Goal: Task Accomplishment & Management: Use online tool/utility

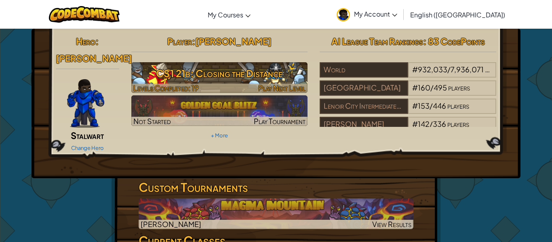
click at [169, 74] on h3 "CS1 21b: Closing the Distance" at bounding box center [219, 73] width 177 height 18
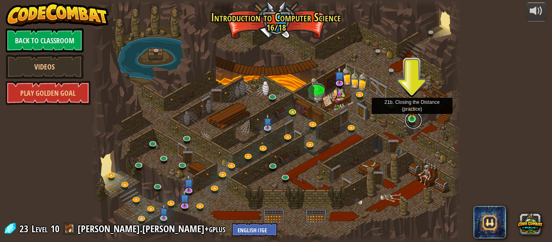
click at [412, 121] on link at bounding box center [414, 120] width 16 height 16
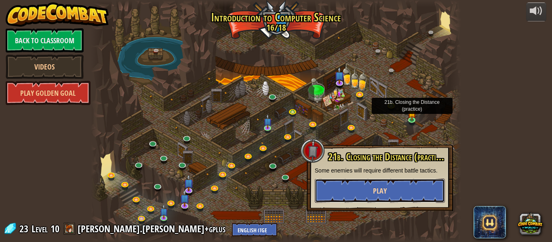
click at [415, 198] on button "Play" at bounding box center [380, 191] width 130 height 24
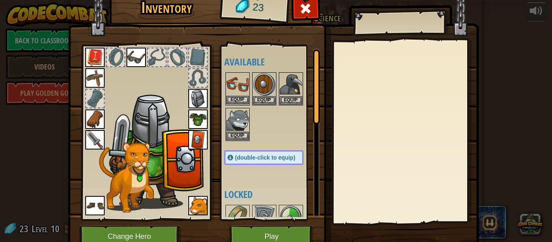
click at [248, 83] on img at bounding box center [237, 84] width 23 height 23
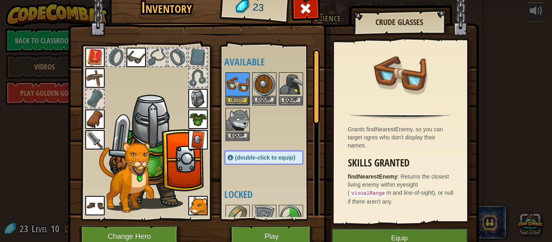
click at [256, 85] on img at bounding box center [264, 84] width 23 height 23
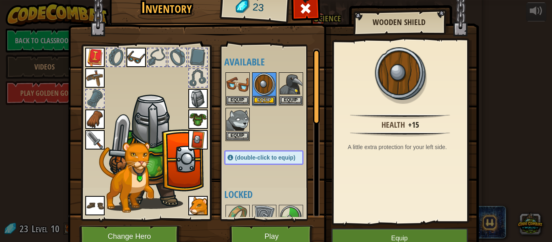
click at [89, 59] on img at bounding box center [94, 57] width 19 height 19
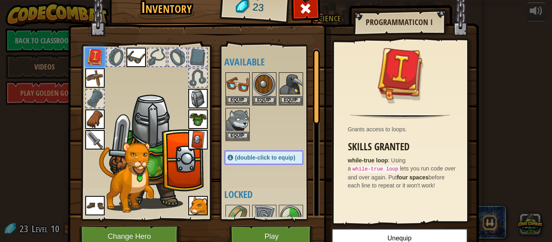
click at [95, 73] on img at bounding box center [94, 77] width 19 height 19
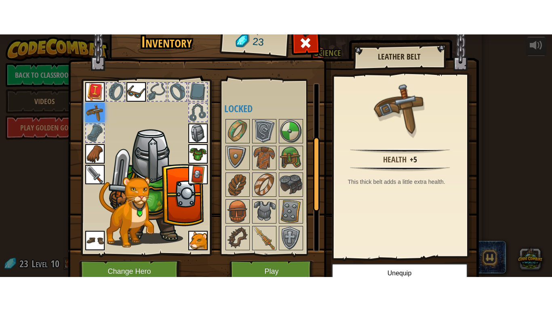
scroll to position [124, 0]
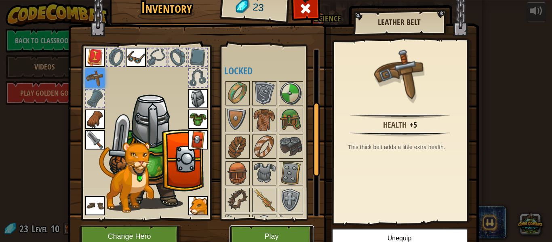
click at [292, 233] on button "Play" at bounding box center [272, 237] width 85 height 22
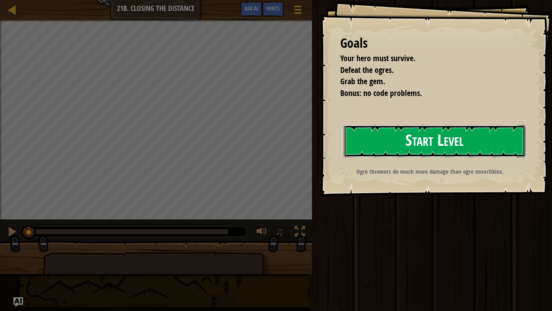
click at [438, 138] on button "Start Level" at bounding box center [435, 141] width 182 height 32
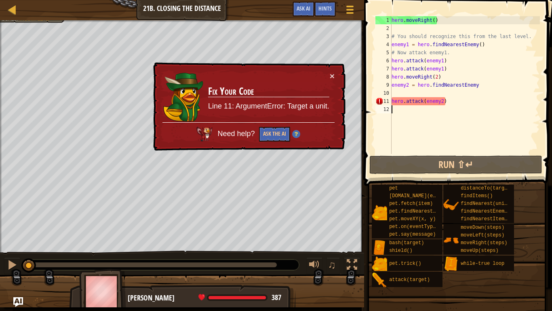
click at [14, 15] on div "Map Introduction to Computer Science 21b. Closing the Distance Game Menu Done H…" at bounding box center [182, 10] width 364 height 20
click at [14, 14] on div at bounding box center [12, 9] width 10 height 10
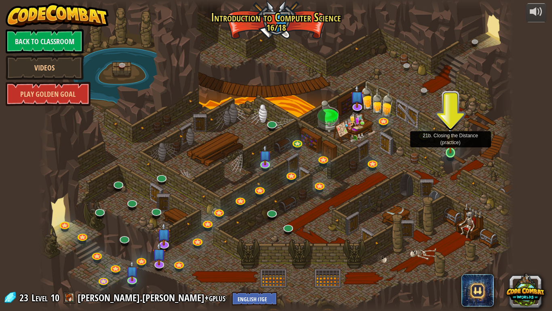
click at [453, 148] on img at bounding box center [451, 140] width 12 height 28
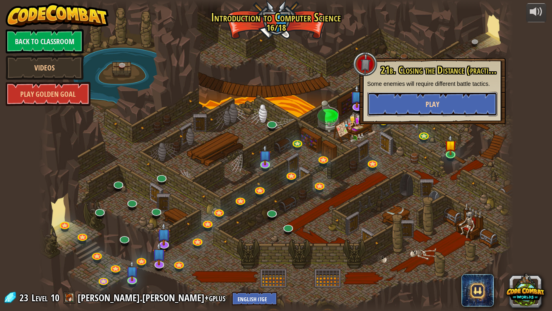
click at [442, 94] on button "Play" at bounding box center [433, 104] width 130 height 24
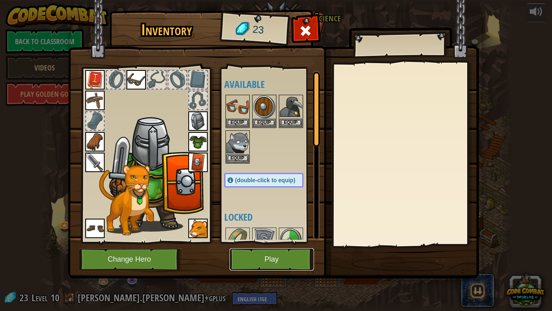
click at [280, 242] on button "Play" at bounding box center [272, 259] width 85 height 22
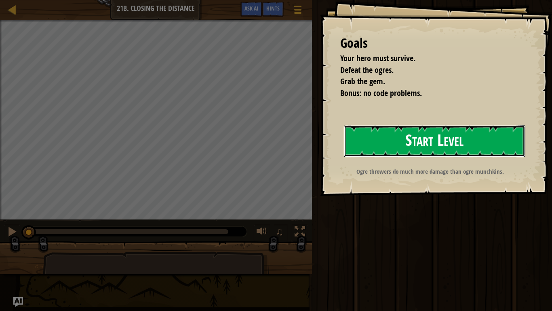
click at [424, 154] on button "Start Level" at bounding box center [435, 141] width 182 height 32
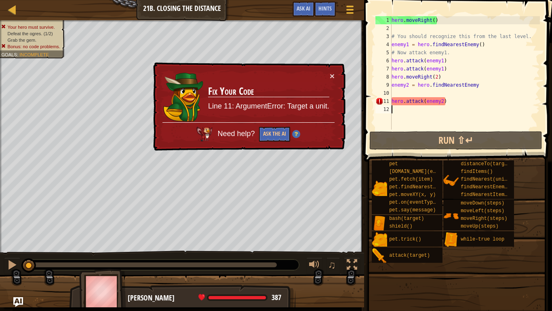
click at [397, 104] on div "hero . moveRight ( ) # You should recognize this from the last level. enemy1 = …" at bounding box center [491, 80] width 202 height 129
type textarea "hero.attack(enemy2)"
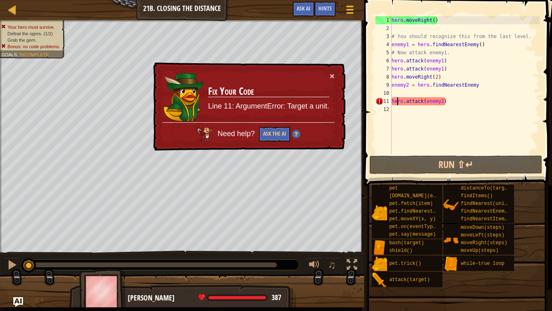
click at [430, 115] on div "hero . moveRight ( ) # You should recognize this from the last level. enemy1 = …" at bounding box center [465, 93] width 150 height 154
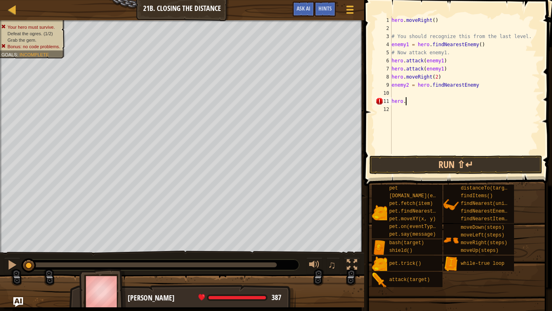
type textarea "hero"
type textarea "enemy2"
type textarea "hero"
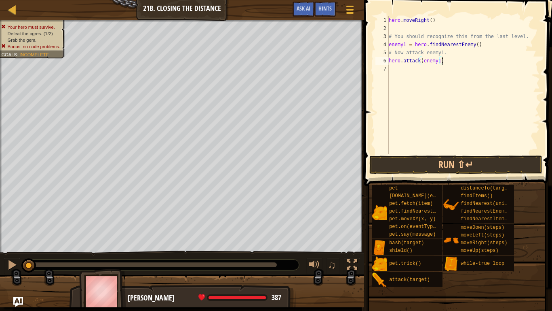
type textarea "hero.attack("
click at [355, 6] on div at bounding box center [350, 10] width 11 height 12
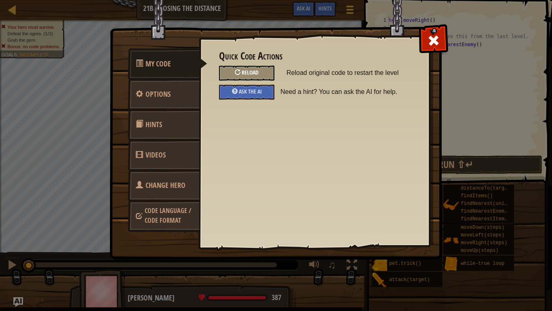
click at [241, 72] on div "Reload" at bounding box center [246, 73] width 55 height 15
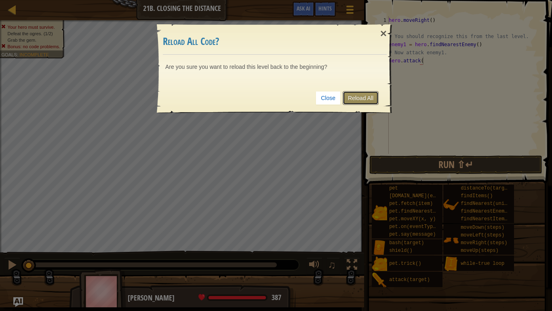
click at [371, 97] on link "Reload All" at bounding box center [361, 98] width 36 height 14
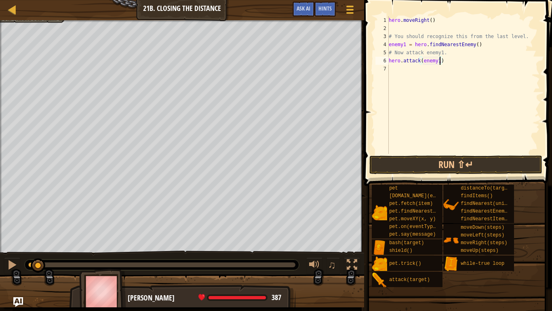
scroll to position [4, 7]
type textarea "hero.attack(enemy1)"
click at [482, 163] on button "Run ⇧↵" at bounding box center [456, 164] width 173 height 19
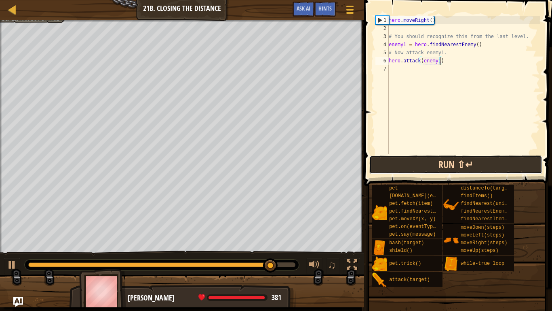
click at [482, 163] on button "Run ⇧↵" at bounding box center [456, 164] width 173 height 19
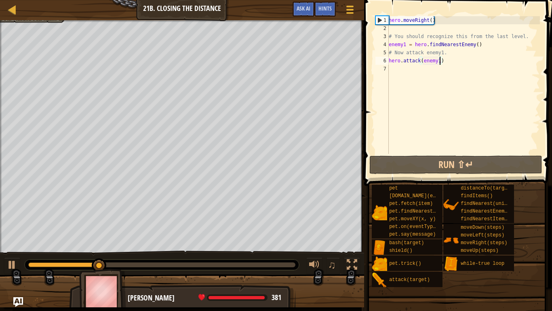
click at [25, 21] on div at bounding box center [182, 21] width 364 height 2
click at [21, 21] on div at bounding box center [182, 21] width 364 height 2
click at [22, 21] on div at bounding box center [182, 21] width 364 height 2
click at [417, 90] on div "hero . moveRight ( ) # You should recognize this from the last level. enemy1 = …" at bounding box center [463, 93] width 153 height 154
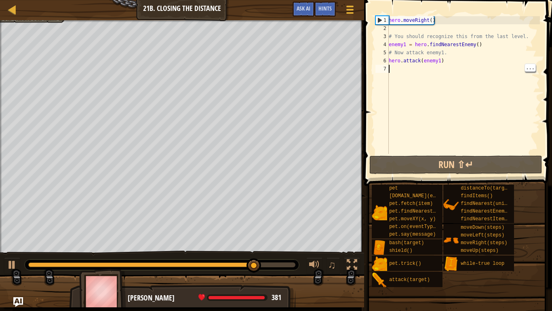
click at [402, 82] on div "hero . moveRight ( ) # You should recognize this from the last level. enemy1 = …" at bounding box center [463, 93] width 153 height 154
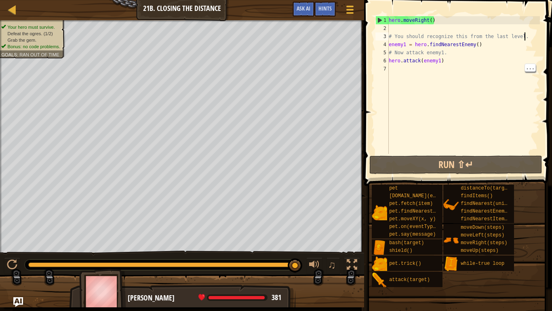
click at [529, 38] on div "hero . moveRight ( ) # You should recognize this from the last level. enemy1 = …" at bounding box center [463, 93] width 153 height 154
type textarea "# You should recognize this from the last level."
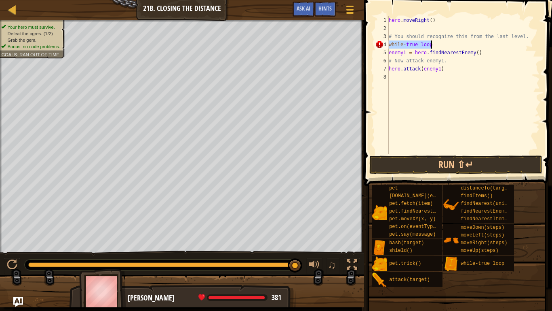
type textarea ";"
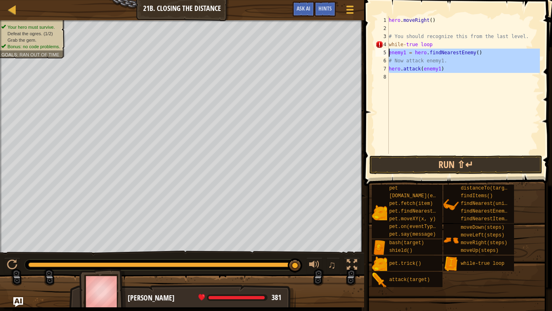
drag, startPoint x: 452, startPoint y: 82, endPoint x: 383, endPoint y: 53, distance: 74.7
click at [383, 53] on div "while-true loop 1 2 3 4 5 6 7 8 hero . moveRight ( ) # You should recognize thi…" at bounding box center [457, 85] width 166 height 138
click at [457, 46] on div "hero . moveRight ( ) # You should recognize this from the last level. while - t…" at bounding box center [463, 93] width 153 height 154
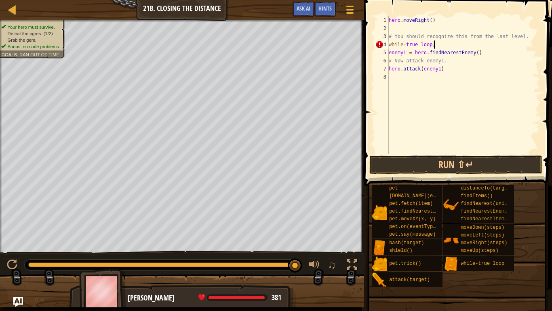
scroll to position [4, 6]
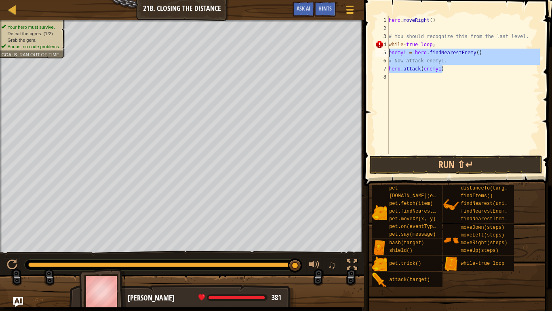
click at [334, 55] on div "Map Introduction to Computer Science 21b. Closing the Distance Game Menu Done H…" at bounding box center [276, 155] width 552 height 311
type textarea "enemy1 = hero.findNearestEnemy() # Now attack enemy1."
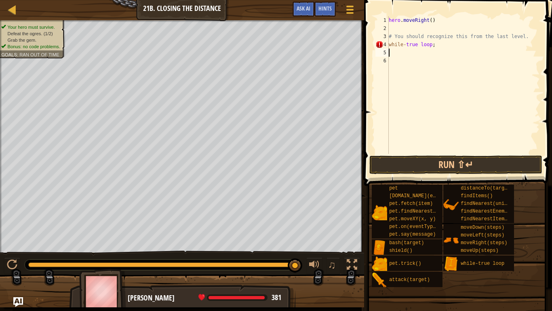
click at [456, 45] on div "hero . moveRight ( ) # You should recognize this from the last level. while - t…" at bounding box center [463, 93] width 153 height 154
type textarea "while-true loop:"
paste textarea
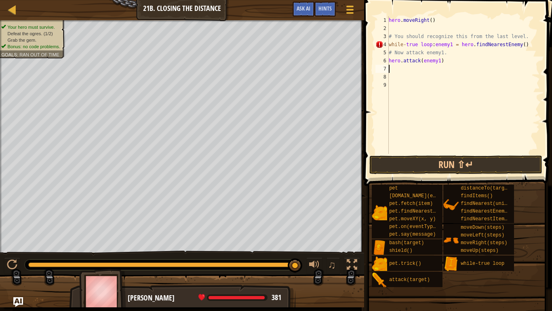
click at [432, 44] on div "hero . moveRight ( ) # You should recognize this from the last level. while - t…" at bounding box center [463, 93] width 153 height 154
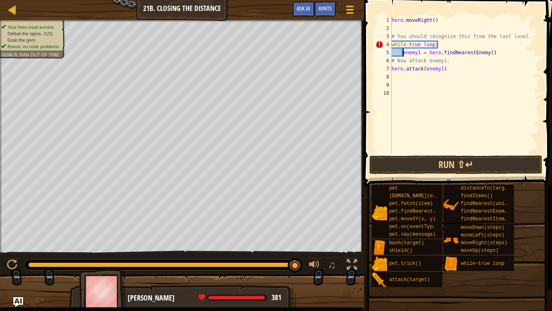
click at [394, 61] on div "hero . moveRight ( ) # You should recognize this from the last level. while - t…" at bounding box center [465, 93] width 150 height 154
click at [396, 72] on div "hero . moveRight ( ) # You should recognize this from the last level. while - t…" at bounding box center [465, 93] width 150 height 154
type textarea "hero.attack(enemy1)"
click at [447, 133] on div "hero . moveRight ( ) # You should recognize this from the last level. while - t…" at bounding box center [465, 93] width 150 height 154
click at [437, 161] on button "Run ⇧↵" at bounding box center [456, 164] width 173 height 19
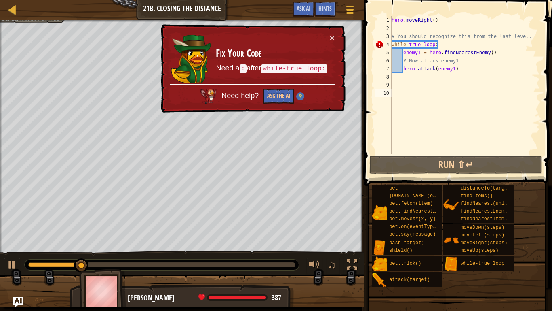
click at [442, 42] on div "hero . moveRight ( ) # You should recognize this from the last level. while - t…" at bounding box center [465, 93] width 150 height 154
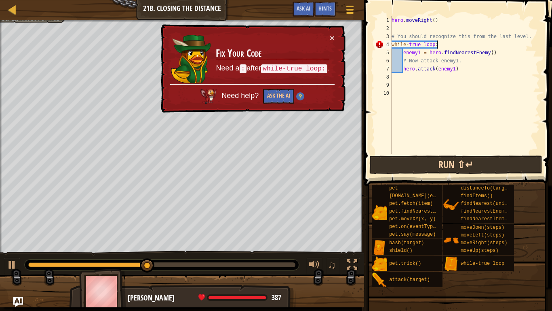
type textarea "while-true loop::"
click at [492, 166] on button "Run ⇧↵" at bounding box center [456, 164] width 173 height 19
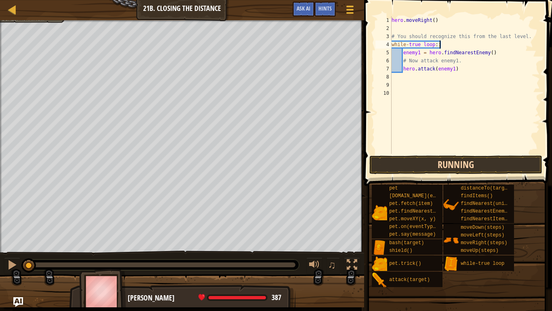
scroll to position [4, 6]
click at [484, 152] on div "hero . moveRight ( ) # You should recognize this from the last level. while - t…" at bounding box center [465, 93] width 150 height 154
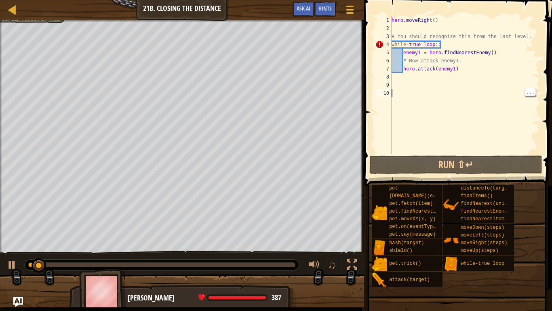
scroll to position [4, 0]
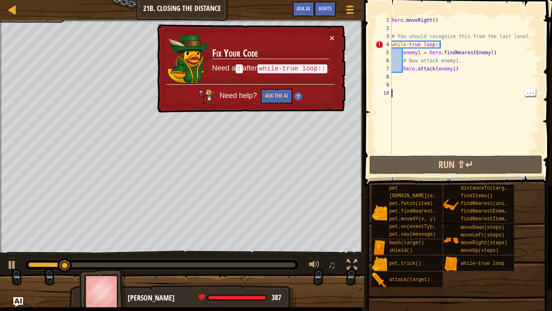
click at [480, 40] on div "hero . moveRight ( ) # You should recognize this from the last level. while - t…" at bounding box center [465, 93] width 150 height 154
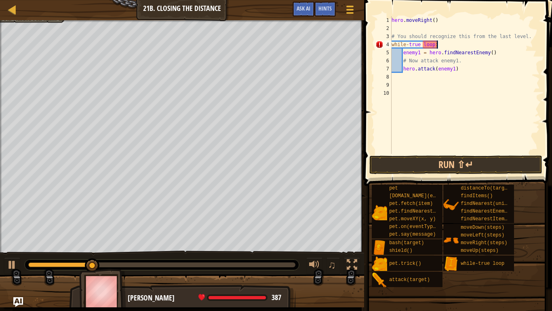
click at [503, 177] on span at bounding box center [457, 295] width 182 height 239
click at [499, 160] on button "Run ⇧↵" at bounding box center [456, 164] width 173 height 19
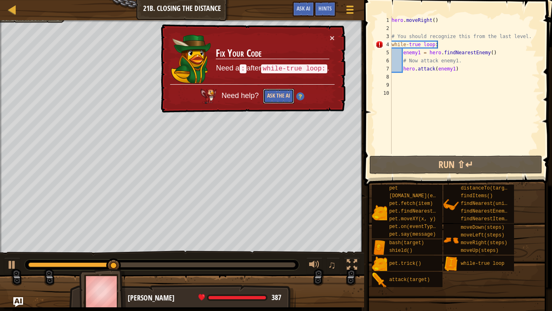
click at [272, 91] on button "Ask the AI" at bounding box center [279, 96] width 32 height 15
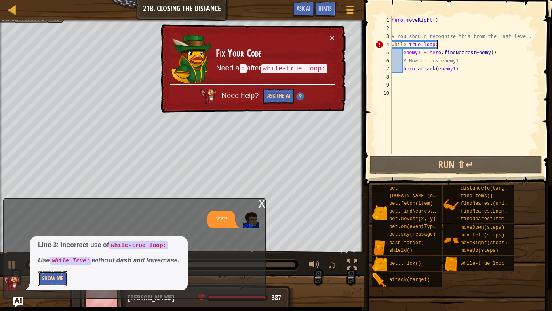
click at [59, 242] on button "Show Me" at bounding box center [53, 278] width 30 height 15
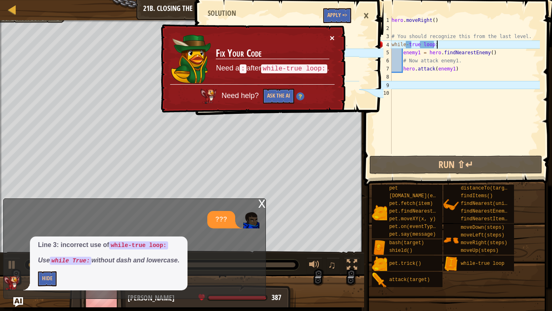
click at [332, 35] on button "×" at bounding box center [332, 39] width 5 height 8
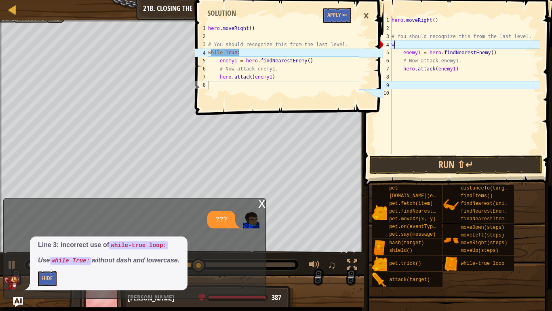
type textarea "w"
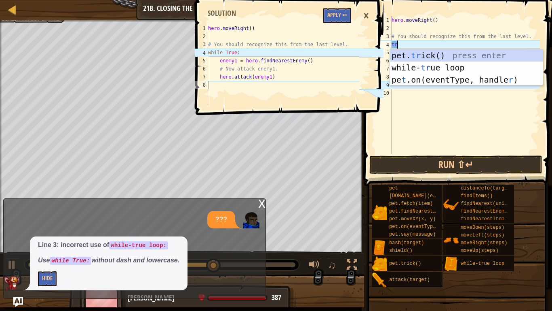
type textarea "tru"
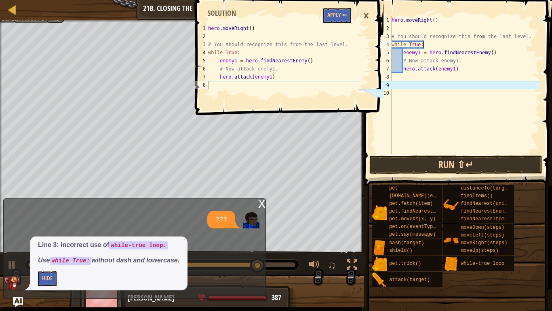
type textarea "while True:"
click at [406, 164] on button "Run ⇧↵" at bounding box center [456, 164] width 173 height 19
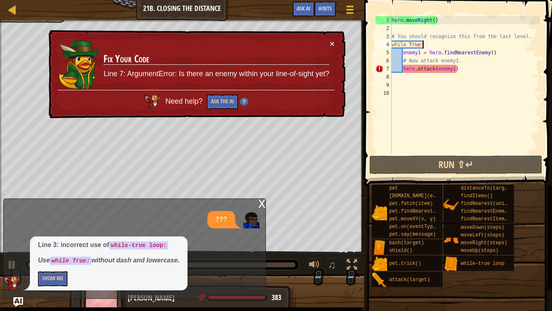
click at [399, 78] on div "hero . moveRight ( ) # You should recognize this from the last level. while Tru…" at bounding box center [465, 93] width 150 height 154
click at [405, 98] on div "hero . moveRight ( ) # You should recognize this from the last level. while Tru…" at bounding box center [465, 93] width 150 height 154
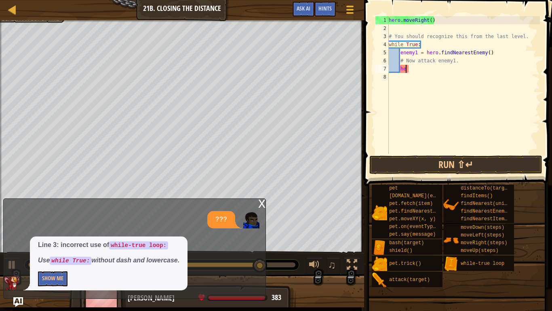
type textarea "h"
type textarea "# Now attack enemy1."
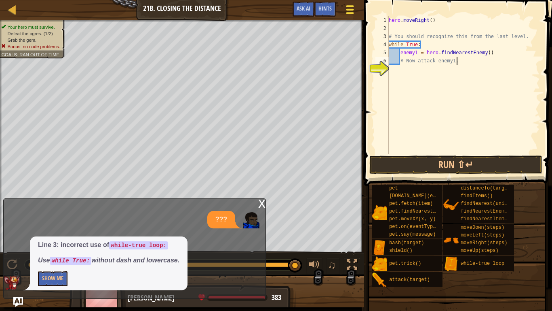
click at [352, 15] on div at bounding box center [350, 10] width 11 height 12
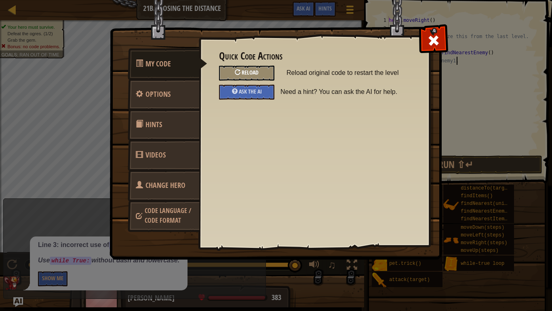
click at [241, 70] on div "Reload" at bounding box center [246, 73] width 55 height 15
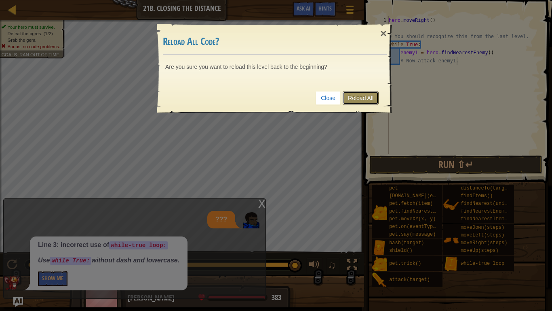
click at [370, 100] on link "Reload All" at bounding box center [361, 98] width 36 height 14
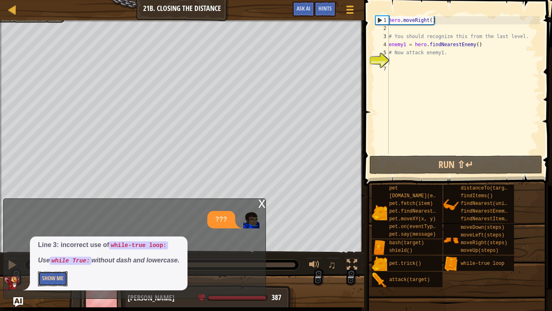
click at [53, 242] on button "Show Me" at bounding box center [53, 278] width 30 height 15
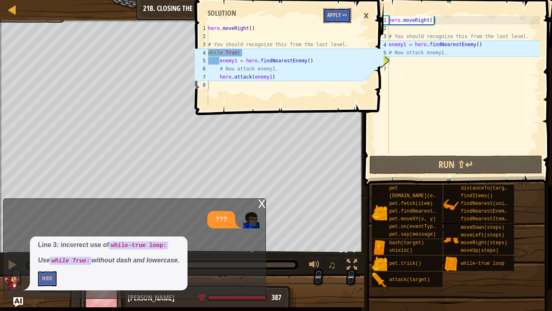
click at [340, 12] on button "Apply =>" at bounding box center [338, 15] width 28 height 15
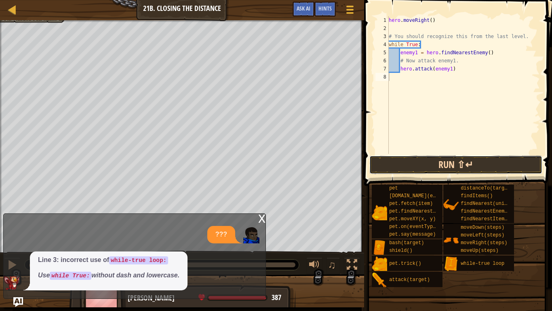
click at [423, 171] on button "Run ⇧↵" at bounding box center [456, 164] width 173 height 19
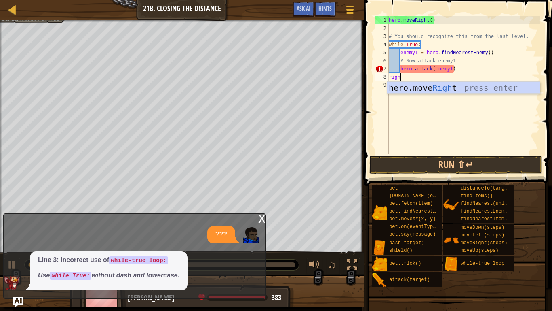
type textarea "right"
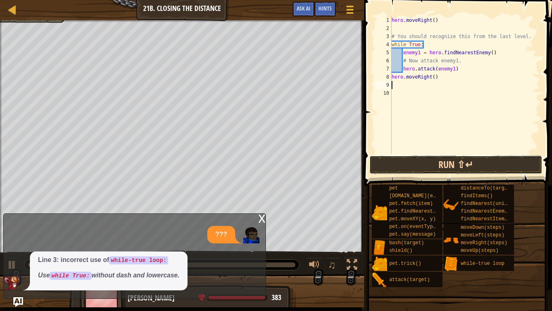
click at [462, 157] on button "Run ⇧↵" at bounding box center [456, 164] width 173 height 19
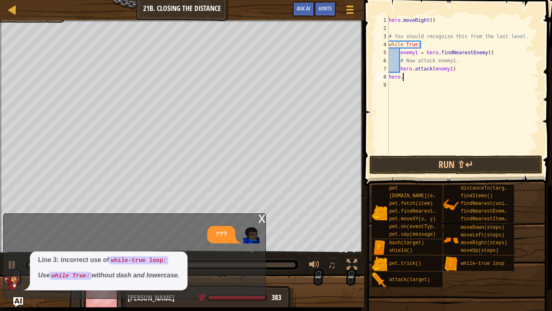
type textarea "h"
click at [193, 242] on div "Line 3: incorrect use of while-true loop: Use while True: without dash and lowe…" at bounding box center [133, 270] width 258 height 39
click at [138, 242] on em "Use while True: without dash and lowercase." at bounding box center [109, 274] width 142 height 7
click at [219, 235] on p "???" at bounding box center [222, 234] width 12 height 9
click at [302, 0] on div "Map Introduction to Computer Science 21b. Closing the Distance Game Menu Done H…" at bounding box center [182, 10] width 364 height 20
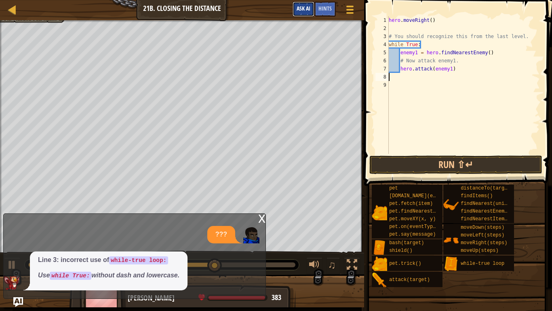
click at [302, 5] on span "Ask AI" at bounding box center [304, 8] width 14 height 8
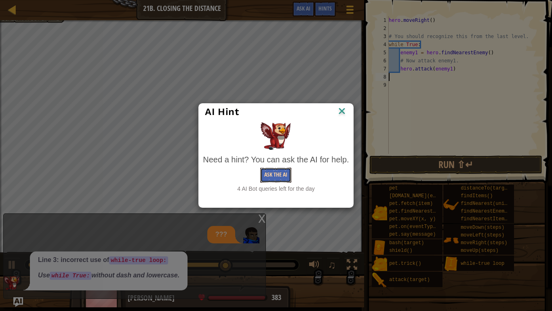
click at [281, 169] on button "Ask the AI" at bounding box center [275, 174] width 31 height 15
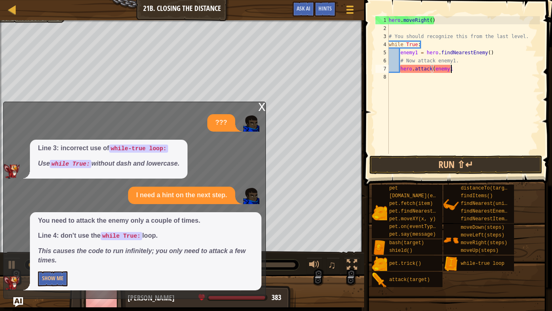
type textarea "hero.attack"
click at [356, 6] on button "Game Menu" at bounding box center [350, 11] width 21 height 20
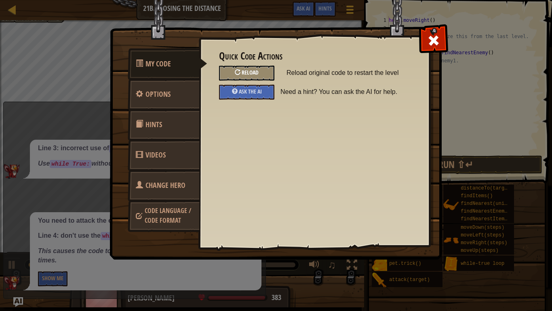
click at [238, 68] on div "Reload" at bounding box center [246, 73] width 55 height 15
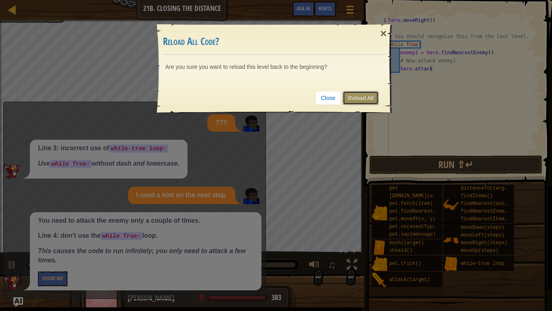
click at [370, 98] on link "Reload All" at bounding box center [361, 98] width 36 height 14
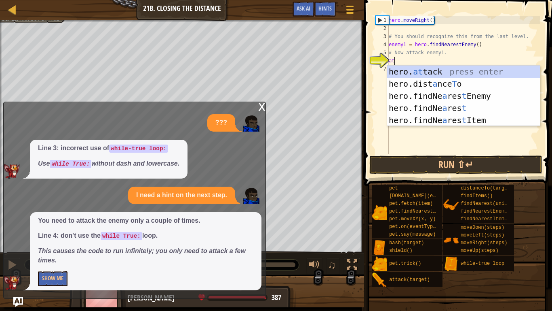
scroll to position [4, 1]
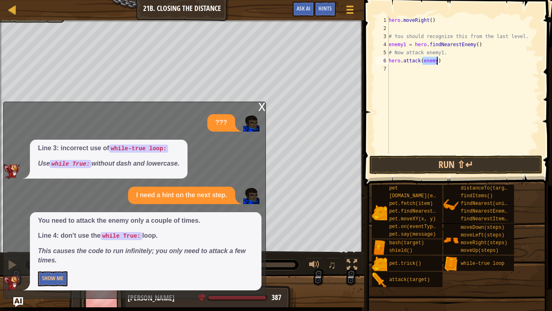
paste textarea "1"
type textarea "hero.attack(enemy1)"
click at [474, 164] on button "Run ⇧↵" at bounding box center [456, 164] width 173 height 19
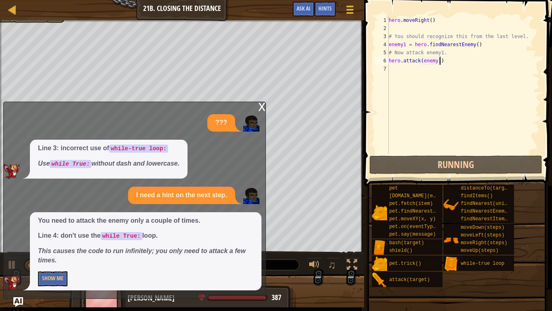
click at [264, 105] on div "x" at bounding box center [261, 106] width 7 height 8
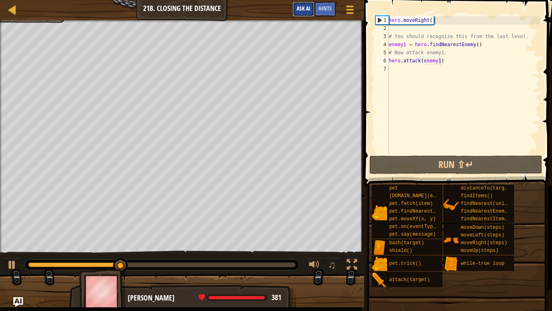
click at [312, 3] on button "Ask AI" at bounding box center [304, 9] width 22 height 15
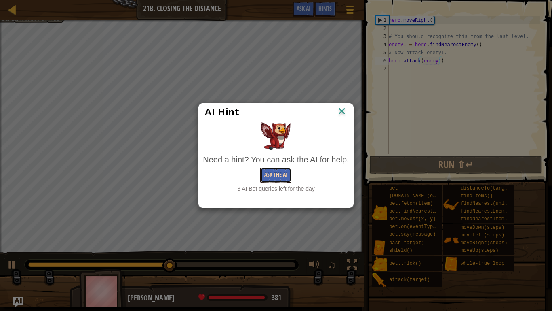
click at [281, 171] on button "Ask the AI" at bounding box center [275, 174] width 31 height 15
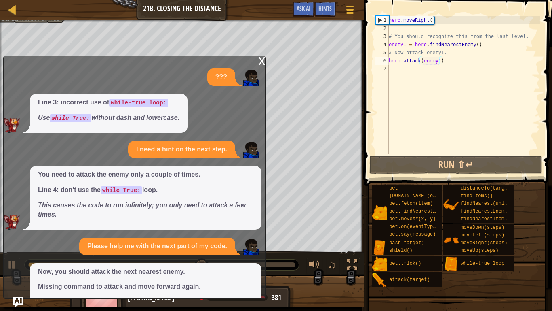
scroll to position [53, 0]
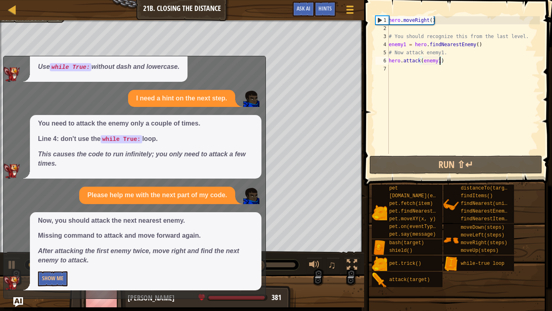
click at [432, 74] on div "hero . moveRight ( ) # You should recognize this from the last level. enemy1 = …" at bounding box center [463, 93] width 153 height 154
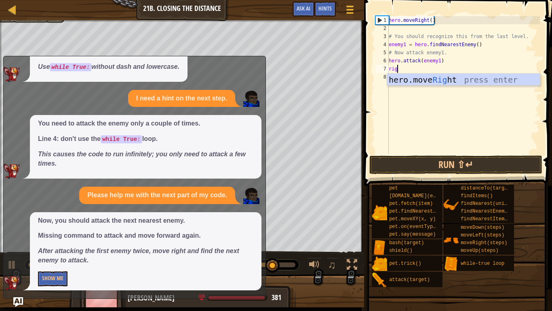
type textarea "righ"
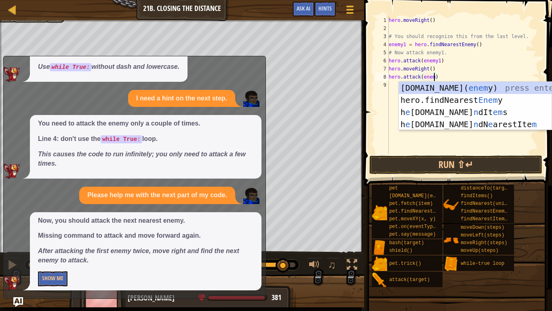
scroll to position [4, 7]
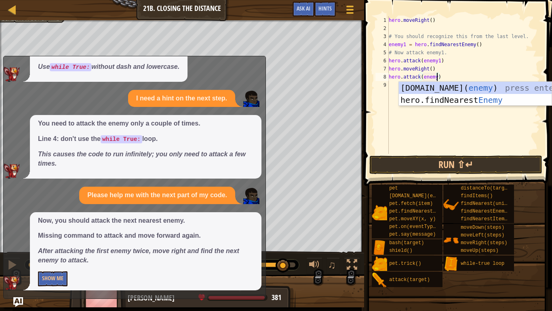
click at [435, 154] on span at bounding box center [459, 81] width 195 height 209
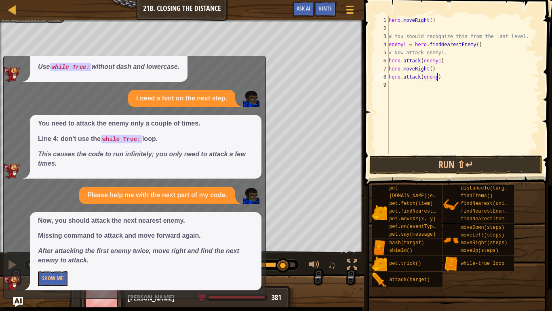
click at [64, 242] on div "Now, you should attack the next nearest enemy. Missing command to attack and mo…" at bounding box center [146, 251] width 232 height 78
click at [60, 242] on button "Show Me" at bounding box center [53, 278] width 30 height 15
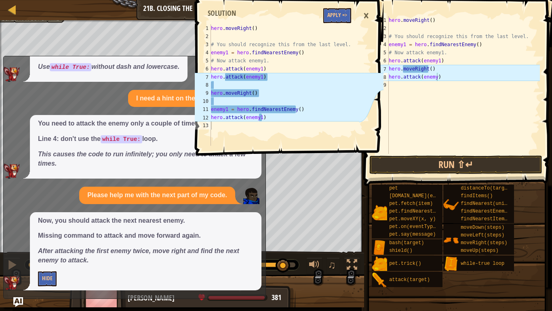
click at [337, 23] on span at bounding box center [290, 66] width 195 height 179
click at [337, 10] on button "Apply =>" at bounding box center [338, 15] width 28 height 15
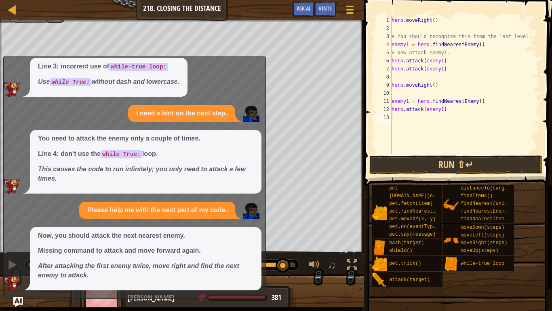
scroll to position [38, 0]
click at [465, 66] on div "hero . moveRight ( ) # You should recognize this from the last level. enemy1 = …" at bounding box center [465, 93] width 150 height 154
type textarea "h"
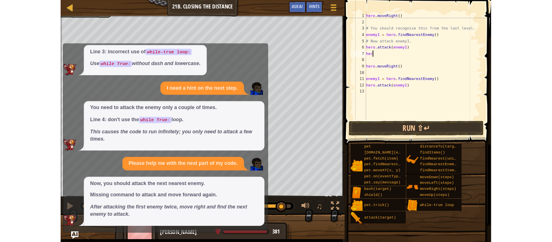
scroll to position [4, 0]
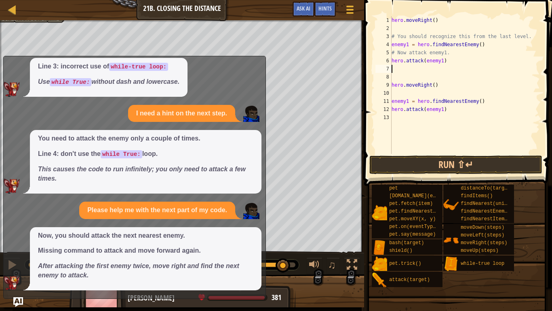
type textarea "hero.attack(enemy1)"
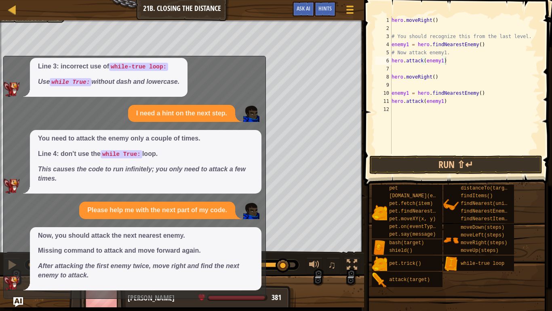
click at [421, 124] on div "hero . moveRight ( ) # You should recognize this from the last level. enemy1 = …" at bounding box center [465, 93] width 150 height 154
click at [411, 155] on button "Run ⇧↵" at bounding box center [456, 164] width 173 height 19
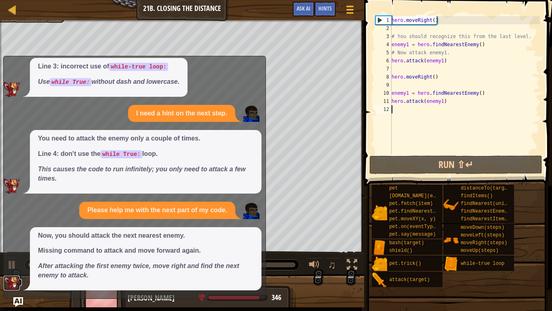
click at [10, 242] on img at bounding box center [12, 282] width 16 height 15
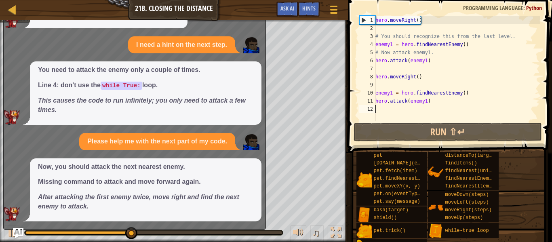
click at [21, 234] on img "Ask AI" at bounding box center [18, 233] width 11 height 11
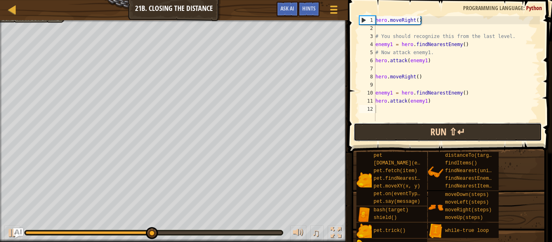
click at [404, 133] on button "Run ⇧↵" at bounding box center [448, 132] width 188 height 19
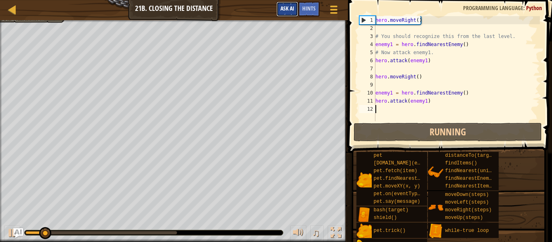
click at [290, 9] on span "Ask AI" at bounding box center [288, 8] width 14 height 8
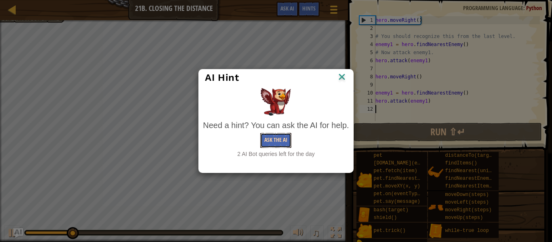
click at [276, 138] on button "Ask the AI" at bounding box center [275, 140] width 31 height 15
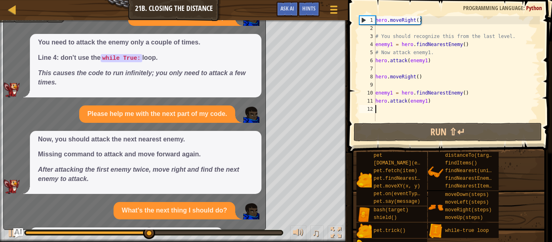
scroll to position [141, 0]
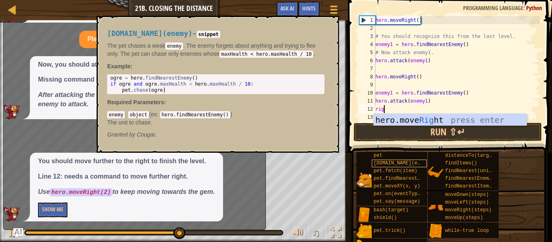
type textarea "right"
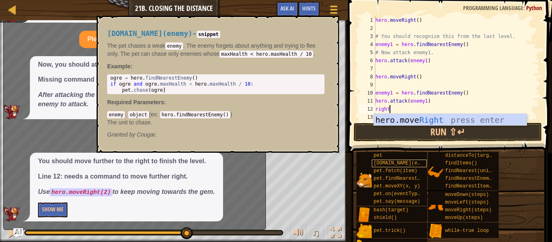
scroll to position [4, 0]
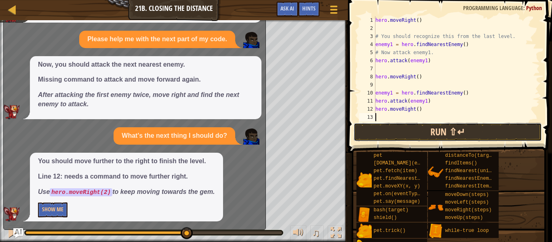
click at [417, 131] on button "Run ⇧↵" at bounding box center [448, 132] width 188 height 19
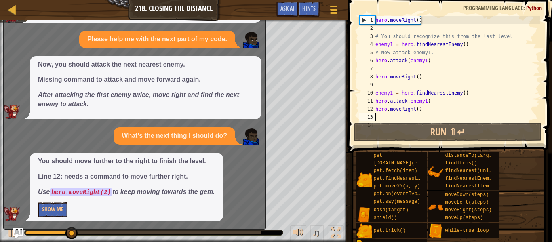
click at [21, 235] on img "Ask AI" at bounding box center [18, 233] width 11 height 11
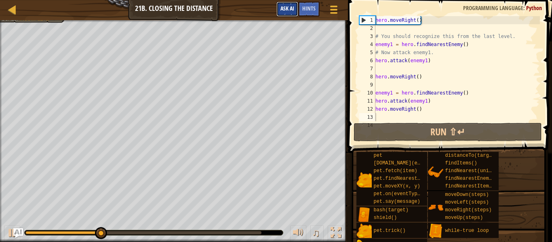
click at [279, 13] on button "Ask AI" at bounding box center [288, 9] width 22 height 15
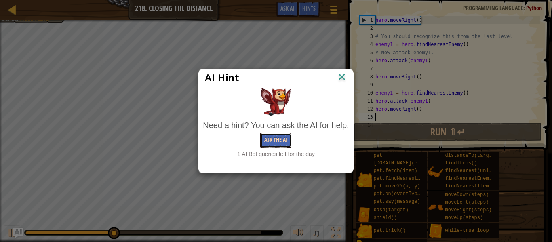
click at [267, 141] on button "Ask the AI" at bounding box center [275, 140] width 31 height 15
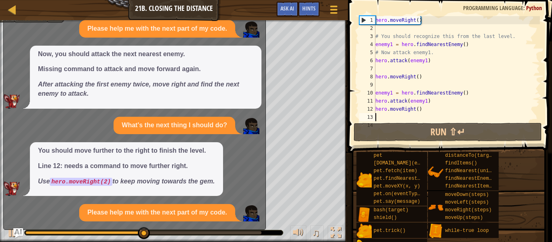
scroll to position [229, 0]
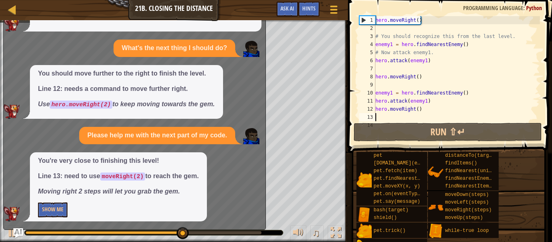
click at [419, 108] on div "hero . moveRight ( ) # You should recognize this from the last level. enemy1 = …" at bounding box center [457, 76] width 166 height 121
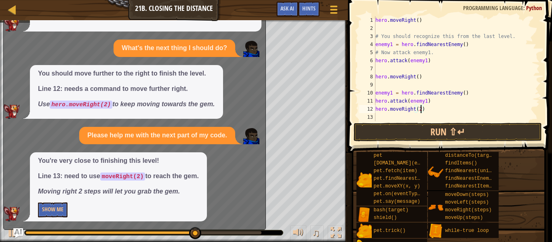
type textarea "hero.moveRight(2)"
click at [426, 121] on span at bounding box center [451, 65] width 211 height 177
click at [428, 127] on button "Run ⇧↵" at bounding box center [448, 132] width 188 height 19
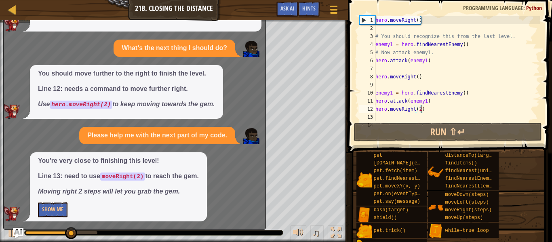
click at [19, 234] on img "Ask AI" at bounding box center [18, 233] width 11 height 11
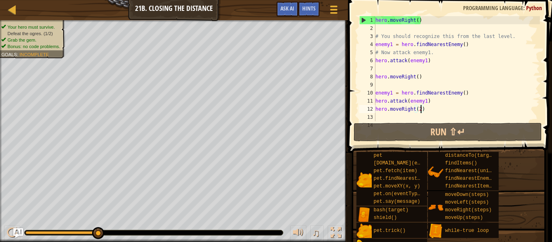
click at [484, 66] on div "hero . moveRight ( ) # You should recognize this from the last level. enemy1 = …" at bounding box center [457, 76] width 166 height 121
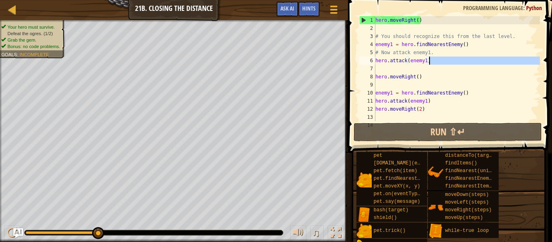
drag, startPoint x: 484, startPoint y: 66, endPoint x: 464, endPoint y: 58, distance: 20.7
click at [464, 58] on div "hero . moveRight ( ) # You should recognize this from the last level. enemy1 = …" at bounding box center [457, 76] width 166 height 121
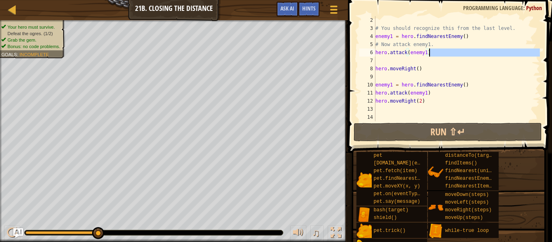
scroll to position [8, 0]
click at [431, 94] on div "# You should recognize this from the last level. enemy1 = hero . findNearestEne…" at bounding box center [457, 76] width 166 height 121
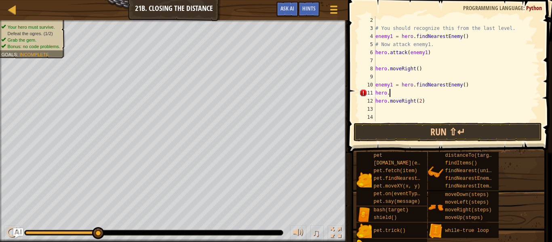
type textarea "h"
click at [391, 85] on div "# You should recognize this from the last level. enemy1 = hero . findNearestEne…" at bounding box center [457, 76] width 166 height 121
type textarea "enemy2 = hero.findNearestEnemy()"
click at [426, 87] on div "# You should recognize this from the last level. enemy1 = hero . findNearestEne…" at bounding box center [457, 76] width 166 height 121
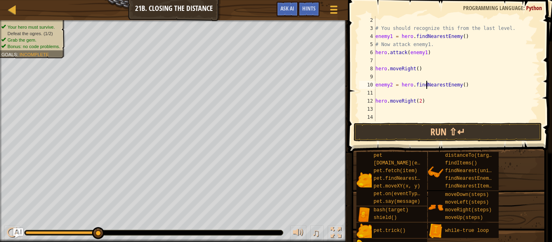
click at [426, 87] on div "# You should recognize this from the last level. enemy1 = hero . findNearestEne…" at bounding box center [457, 76] width 166 height 121
click at [421, 93] on div "# You should recognize this from the last level. enemy1 = hero . findNearestEne…" at bounding box center [457, 76] width 166 height 121
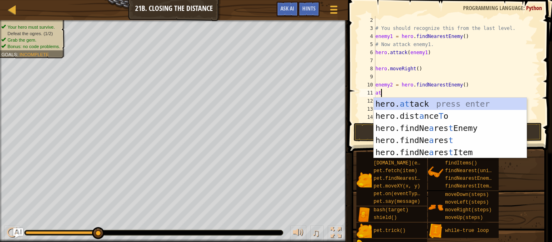
scroll to position [4, 1]
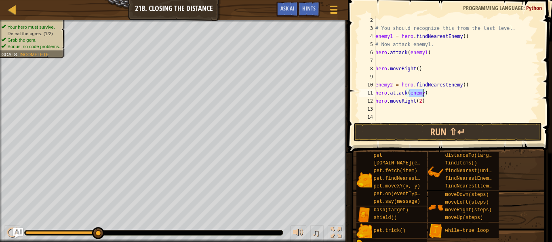
paste textarea "2"
click at [436, 129] on button "Run ⇧↵" at bounding box center [448, 132] width 188 height 19
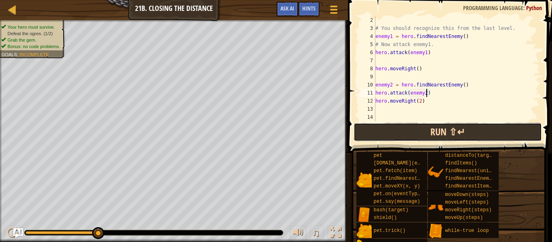
click at [468, 131] on button "Run ⇧↵" at bounding box center [448, 132] width 188 height 19
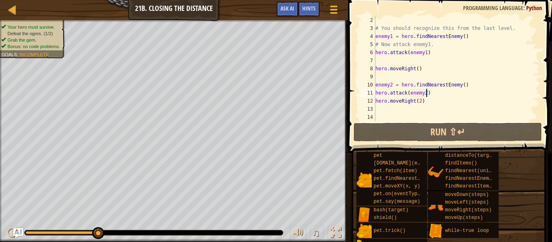
click at [458, 86] on div "# You should recognize this from the last level. enemy1 = hero . findNearestEne…" at bounding box center [457, 76] width 166 height 121
click at [459, 89] on div "# You should recognize this from the last level. enemy1 = hero . findNearestEne…" at bounding box center [457, 76] width 166 height 121
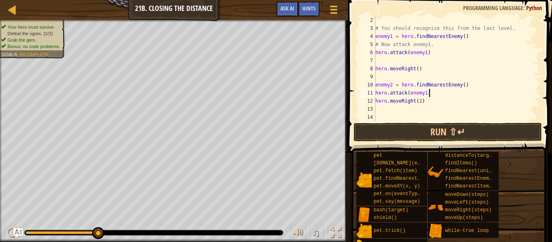
click at [392, 85] on div "# You should recognize this from the last level. enemy1 = hero . findNearestEne…" at bounding box center [457, 76] width 166 height 121
type textarea "enemy1 = hero.findNearestEnemy()"
click at [416, 118] on div "# You should recognize this from the last level. enemy1 = hero . findNearestEne…" at bounding box center [457, 76] width 166 height 121
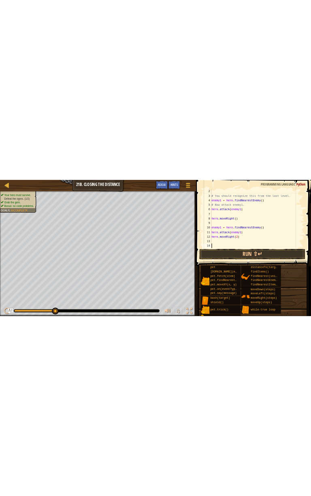
scroll to position [4, 0]
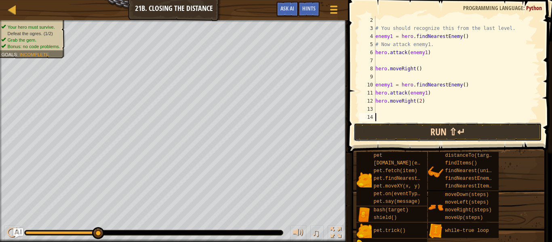
click at [414, 127] on button "Run ⇧↵" at bounding box center [448, 132] width 188 height 19
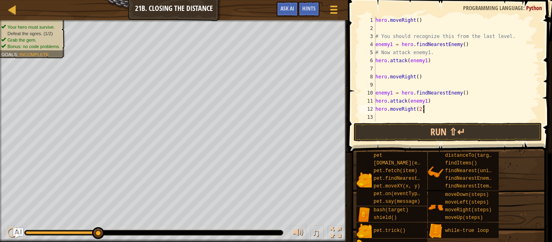
click at [424, 112] on div "hero . moveRight ( ) # You should recognize this from the last level. enemy1 = …" at bounding box center [457, 76] width 166 height 121
type textarea "hero.moveRight(2)"
click at [292, 15] on button "Ask AI" at bounding box center [288, 9] width 22 height 15
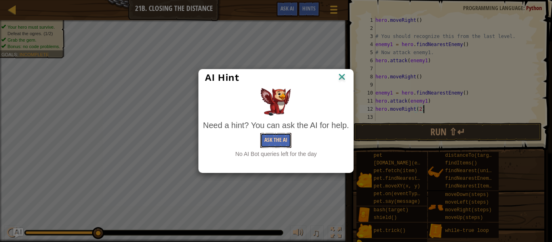
click at [281, 139] on button "Ask the AI" at bounding box center [275, 140] width 31 height 15
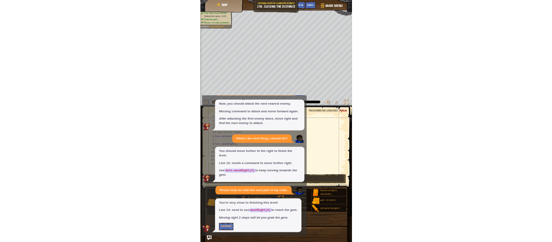
scroll to position [152, 0]
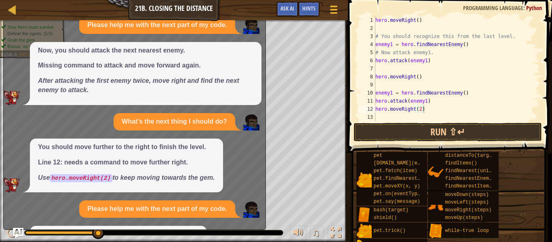
click at [14, 234] on img "Ask AI" at bounding box center [18, 233] width 11 height 11
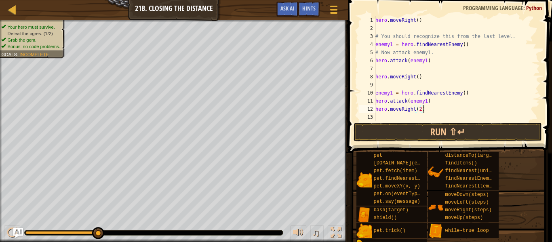
click at [377, 116] on div "hero . moveRight ( ) # You should recognize this from the last level. enemy1 = …" at bounding box center [457, 76] width 166 height 121
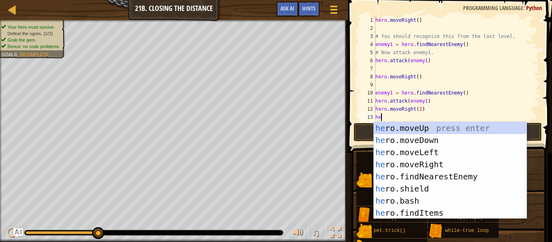
scroll to position [4, 0]
type textarea "h"
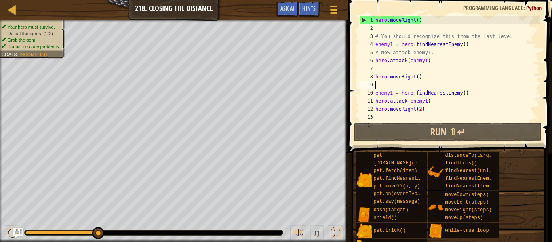
click at [378, 87] on div "hero . moveRight ( ) # You should recognize this from the last level. enemy1 = …" at bounding box center [457, 76] width 166 height 121
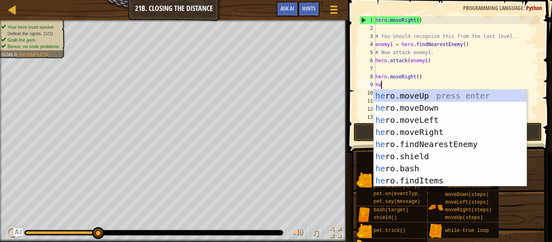
scroll to position [4, 0]
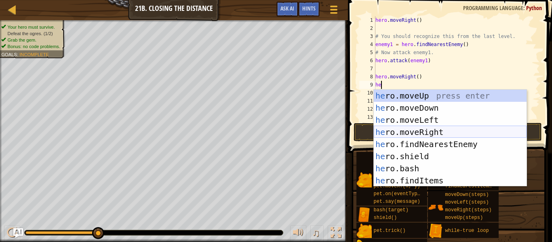
type textarea "h"
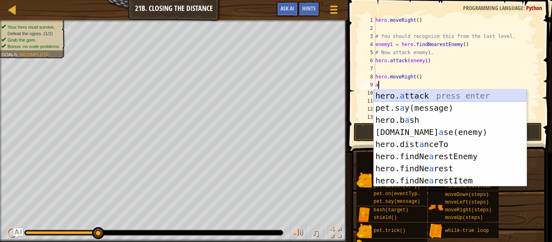
click at [402, 98] on div "hero. a ttack press enter pet.s a y(message) press enter hero.b a sh press ente…" at bounding box center [450, 150] width 153 height 121
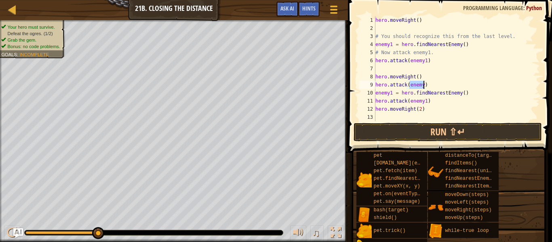
click at [423, 85] on div "hero . moveRight ( ) # You should recognize this from the last level. enemy1 = …" at bounding box center [457, 68] width 166 height 105
click at [427, 100] on div "hero . moveRight ( ) # You should recognize this from the last level. enemy1 = …" at bounding box center [457, 76] width 166 height 121
type textarea "hero.attack(enemy2)"
click at [397, 66] on div "hero . moveRight ( ) # You should recognize this from the last level. enemy1 = …" at bounding box center [457, 76] width 166 height 121
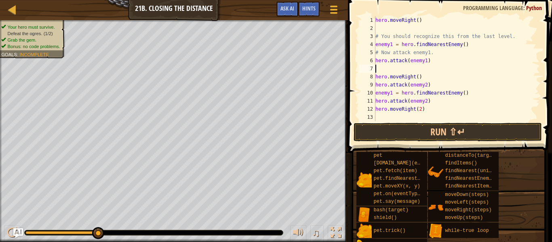
scroll to position [4, 0]
type textarea "h"
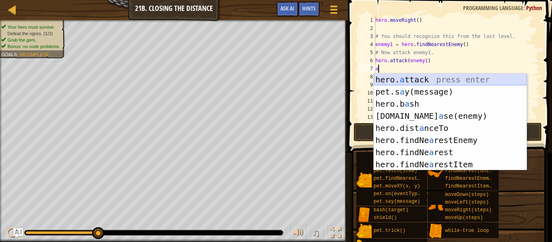
click at [422, 78] on div "hero. a ttack press enter pet.s a y(message) press enter hero.b a sh press ente…" at bounding box center [450, 134] width 153 height 121
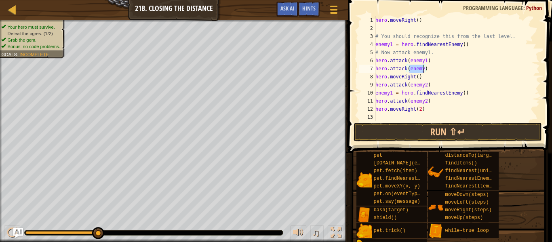
click at [424, 70] on div "hero . moveRight ( ) # You should recognize this from the last level. enemy1 = …" at bounding box center [457, 68] width 166 height 105
click at [444, 133] on button "Run ⇧↵" at bounding box center [448, 132] width 188 height 19
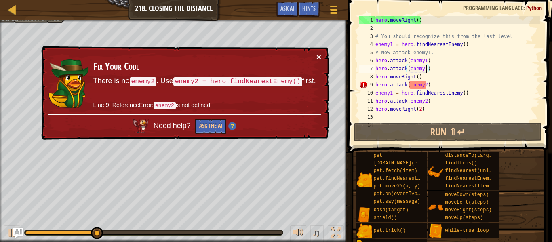
click at [317, 57] on button "×" at bounding box center [319, 57] width 5 height 8
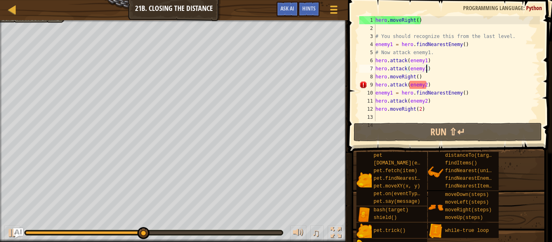
click at [442, 85] on div "hero . moveRight ( ) # You should recognize this from the last level. enemy1 = …" at bounding box center [457, 76] width 166 height 121
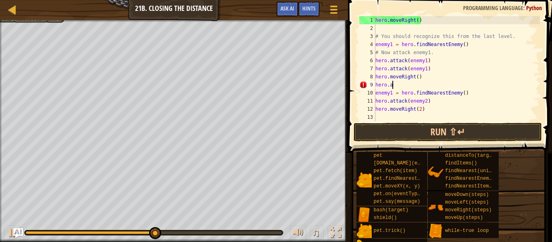
scroll to position [4, 1]
type textarea "h"
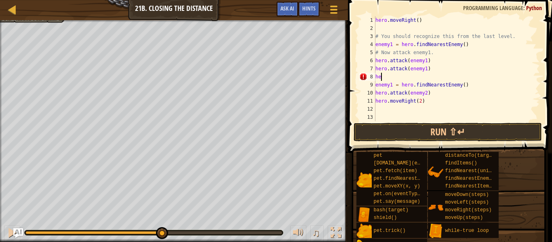
type textarea "h"
click at [319, 0] on div "Map Introduction to Computer Science 21b. Closing the Distance Game Menu Done H…" at bounding box center [174, 10] width 348 height 20
click at [339, 7] on div at bounding box center [334, 10] width 11 height 12
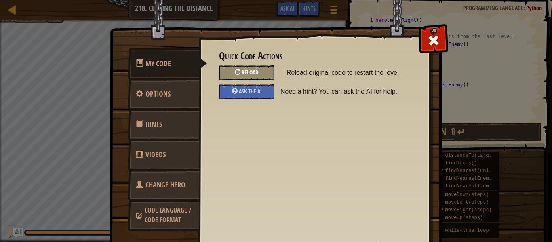
click at [260, 68] on div "Reload" at bounding box center [246, 73] width 55 height 15
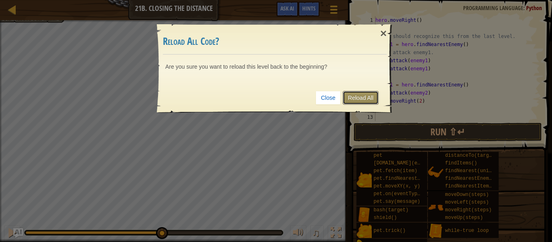
click at [355, 97] on link "Reload All" at bounding box center [361, 98] width 36 height 14
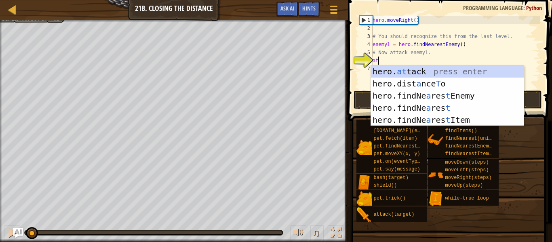
scroll to position [4, 1]
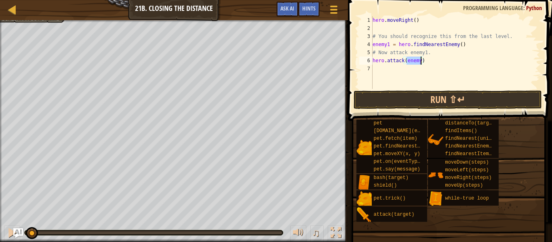
paste textarea "1"
type textarea "hero.attack(enemy1)"
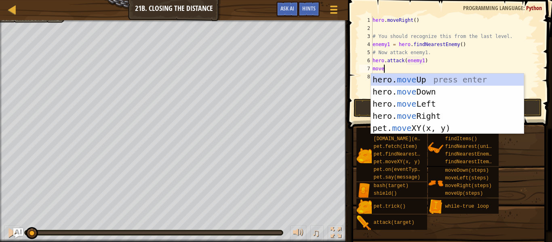
scroll to position [4, 1]
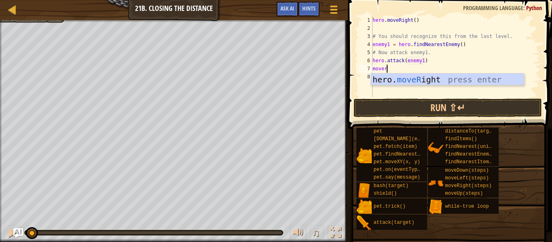
type textarea "moveri"
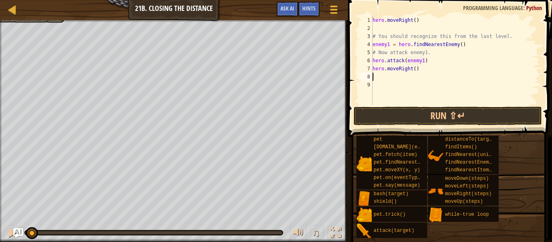
scroll to position [4, 0]
click at [424, 116] on button "Run ⇧↵" at bounding box center [448, 116] width 188 height 19
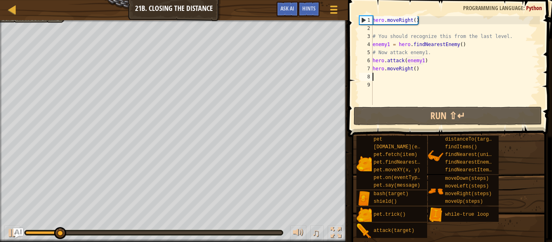
click at [441, 59] on div "hero . moveRight ( ) # You should recognize this from the last level. enemy1 = …" at bounding box center [455, 68] width 169 height 105
type textarea "hero.attack(enemy1)"
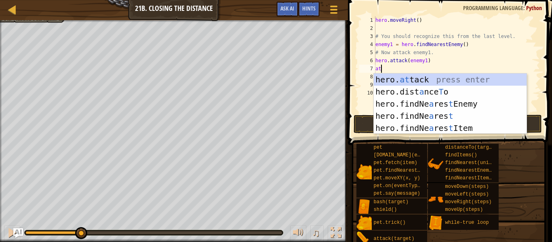
scroll to position [4, 1]
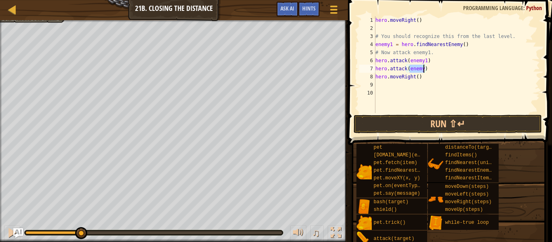
paste textarea "1"
click at [436, 76] on div "hero . moveRight ( ) # You should recognize this from the last level. enemy1 = …" at bounding box center [457, 72] width 166 height 113
type textarea "hero.moveRight(2)"
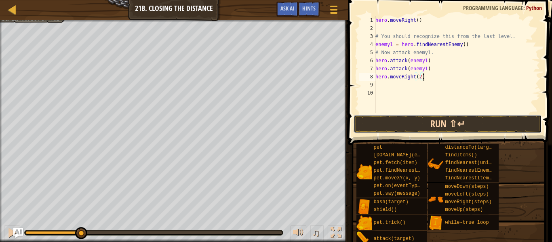
click at [422, 124] on button "Run ⇧↵" at bounding box center [448, 124] width 188 height 19
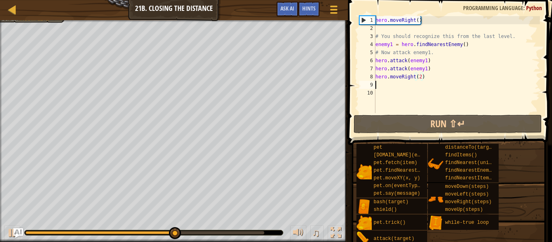
click at [417, 84] on div "hero . moveRight ( ) # You should recognize this from the last level. enemy1 = …" at bounding box center [457, 72] width 166 height 113
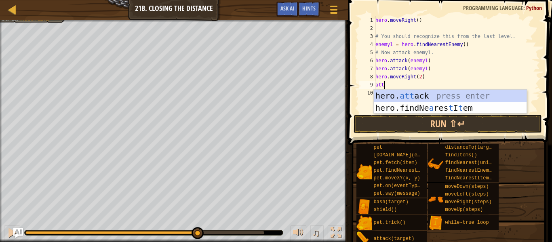
scroll to position [4, 1]
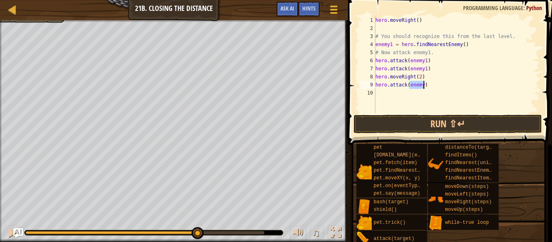
paste textarea """
type textarea "hero.attack(enemy")"
click at [425, 120] on button "Run ⇧↵" at bounding box center [448, 124] width 188 height 19
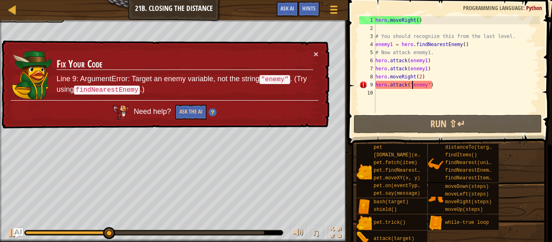
click at [426, 85] on div "hero . moveRight ( ) # You should recognize this from the last level. enemy1 = …" at bounding box center [457, 72] width 166 height 113
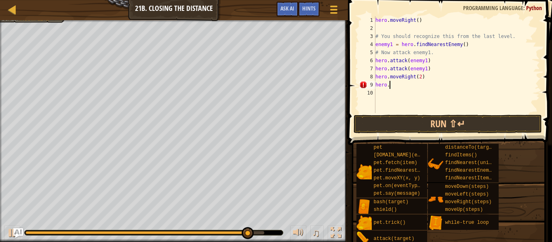
scroll to position [4, 0]
type textarea "h"
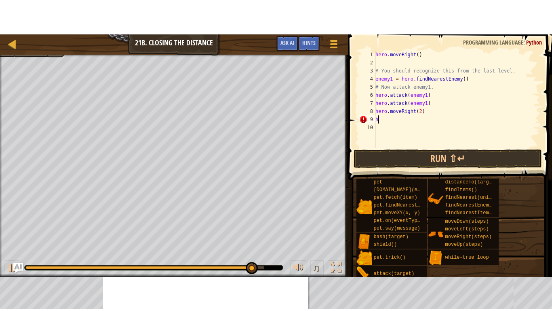
scroll to position [4, 0]
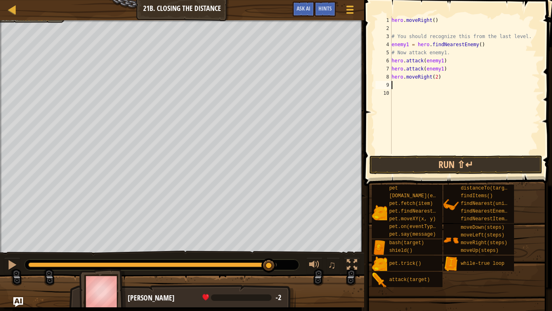
click at [422, 111] on div "hero . moveRight ( ) # You should recognize this from the last level. enemy1 = …" at bounding box center [465, 93] width 150 height 154
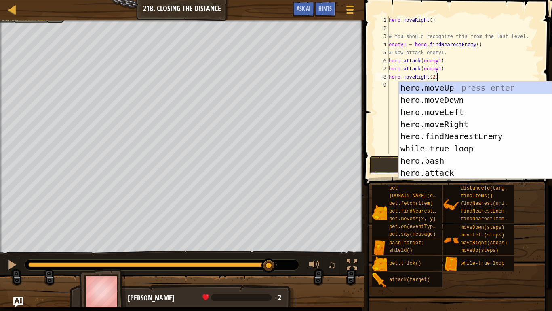
click at [373, 165] on button "Run ⇧↵" at bounding box center [456, 164] width 173 height 19
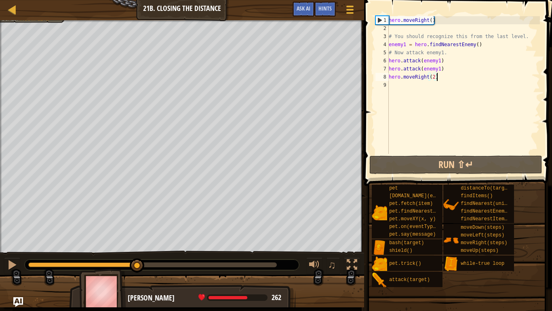
click at [452, 53] on div "hero . moveRight ( ) # You should recognize this from the last level. enemy1 = …" at bounding box center [463, 93] width 153 height 154
type textarea "# Now attack enemy1."
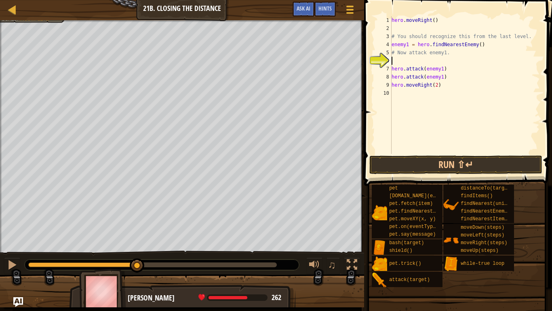
click at [448, 77] on div "hero . moveRight ( ) # You should recognize this from the last level. enemy1 = …" at bounding box center [465, 93] width 150 height 154
click at [442, 87] on div "hero . moveRight ( ) # You should recognize this from the last level. enemy1 = …" at bounding box center [465, 93] width 150 height 154
click at [394, 86] on div "hero . moveRight ( ) # You should recognize this from the last level. enemy1 = …" at bounding box center [465, 93] width 150 height 154
click at [439, 91] on div "hero . moveRight ( ) # You should recognize this from the last level. enemy1 = …" at bounding box center [465, 93] width 150 height 154
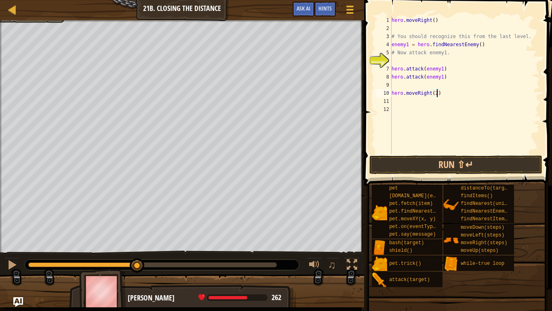
click at [436, 91] on div "hero . moveRight ( ) # You should recognize this from the last level. enemy1 = …" at bounding box center [465, 93] width 150 height 154
type textarea "hero.moveRight()"
click at [413, 102] on div "hero . moveRight ( ) # You should recognize this from the last level. enemy1 = …" at bounding box center [465, 93] width 150 height 154
click at [412, 110] on div "hero . moveRight ( ) # You should recognize this from the last level. enemy1 = …" at bounding box center [465, 93] width 150 height 154
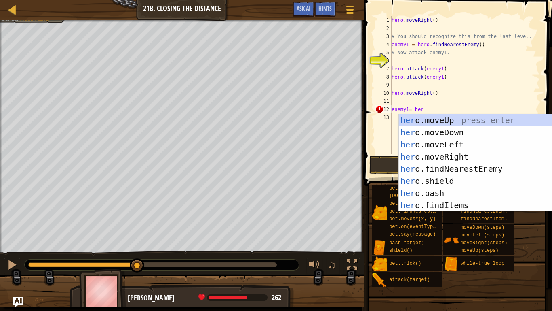
scroll to position [4, 4]
click at [440, 170] on div "her o . moveUp press enter her o . moveDown press enter her o . moveLeft press …" at bounding box center [475, 174] width 153 height 121
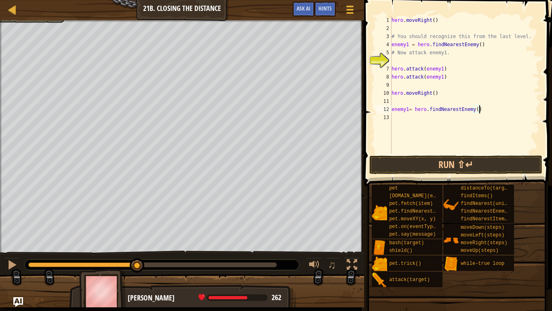
click at [409, 106] on div "hero . moveRight ( ) # You should recognize this from the last level. enemy1 = …" at bounding box center [465, 93] width 150 height 154
type textarea "enemy1 = hero.findNearestEnemy()"
click at [493, 102] on div "hero . moveRight ( ) # You should recognize this from the last level. enemy1 = …" at bounding box center [465, 93] width 150 height 154
click at [491, 110] on div "hero . moveRight ( ) # You should recognize this from the last level. enemy1 = …" at bounding box center [465, 93] width 150 height 154
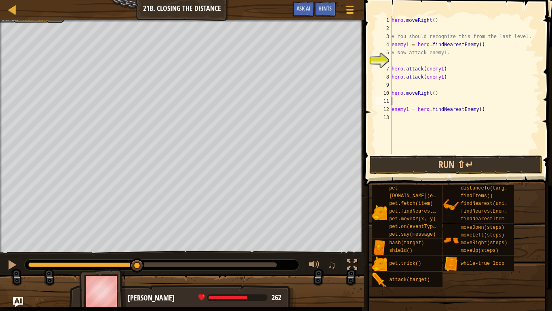
type textarea "enemy1 = hero.findNearestEnemy()"
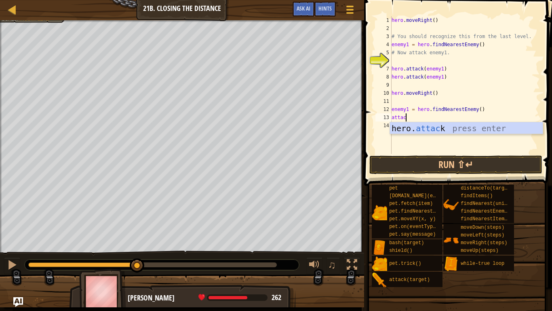
scroll to position [4, 2]
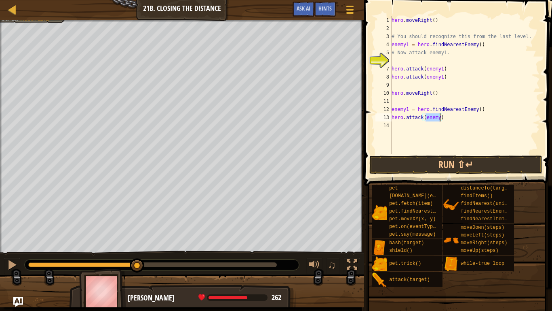
paste textarea "1"
type textarea "hero.attack(enemy1)"
click at [492, 165] on button "Run ⇧↵" at bounding box center [456, 164] width 173 height 19
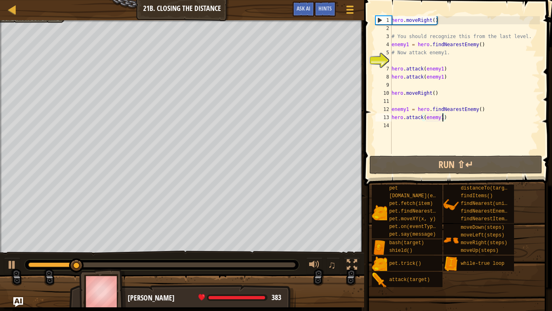
click at [422, 135] on div "hero . moveRight ( ) # You should recognize this from the last level. enemy1 = …" at bounding box center [465, 93] width 150 height 154
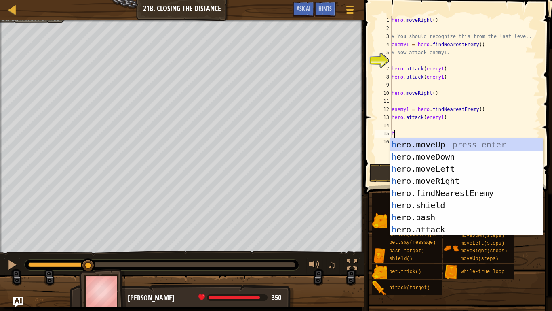
type textarea "he"
click at [419, 178] on div "he ro.moveUp press enter he ro.moveDown press enter he ro.moveLeft press enter …" at bounding box center [466, 198] width 153 height 121
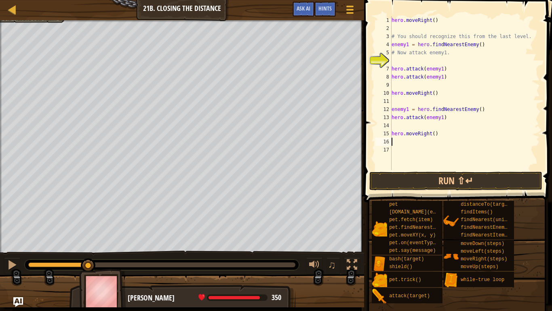
scroll to position [4, 0]
click at [434, 133] on div "hero . moveRight ( ) # You should recognize this from the last level. enemy1 = …" at bounding box center [465, 101] width 150 height 170
type textarea "hero.moveRight(2)"
click at [451, 175] on button "Run ⇧↵" at bounding box center [456, 180] width 173 height 19
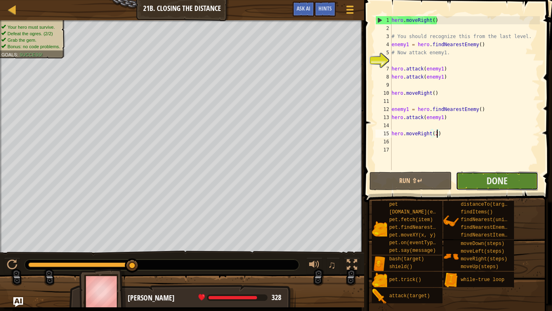
click at [480, 173] on button "Done" at bounding box center [497, 180] width 83 height 19
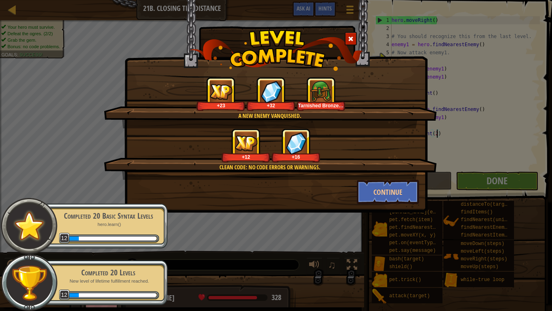
click at [412, 176] on div "Clean code: no code errors or warnings. +12 +16" at bounding box center [270, 153] width 333 height 51
click at [410, 181] on button "Continue" at bounding box center [388, 192] width 63 height 24
